Goal: Task Accomplishment & Management: Use online tool/utility

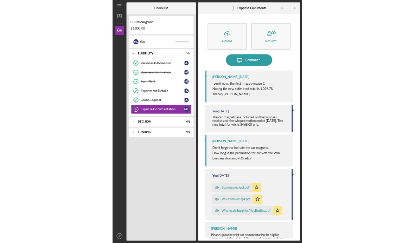
scroll to position [25, 0]
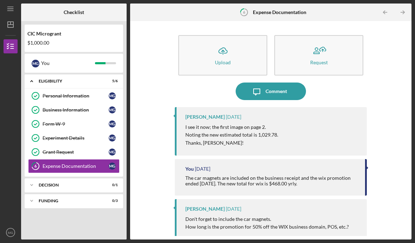
click at [86, 164] on div "Expense Documentation" at bounding box center [76, 167] width 66 height 6
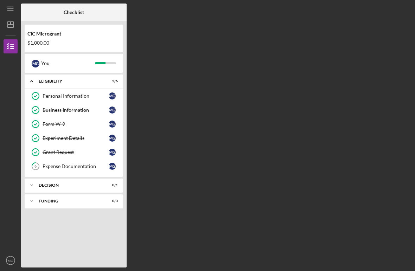
click at [75, 167] on div "Expense Documentation" at bounding box center [76, 167] width 66 height 6
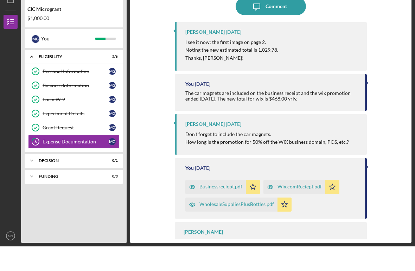
scroll to position [60, 0]
click at [42, 199] on div "FUNDING" at bounding box center [70, 201] width 62 height 4
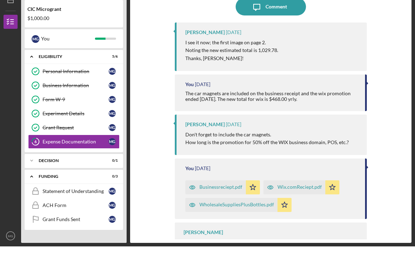
click at [46, 199] on div "FUNDING" at bounding box center [70, 201] width 62 height 4
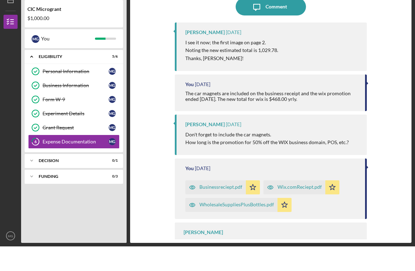
click at [40, 183] on div "Decision" at bounding box center [70, 185] width 62 height 4
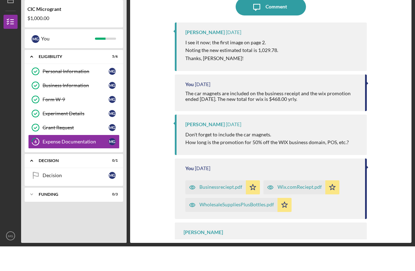
click at [38, 178] on icon "Icon/Expander" at bounding box center [32, 185] width 14 height 14
